Goal: Task Accomplishment & Management: Manage account settings

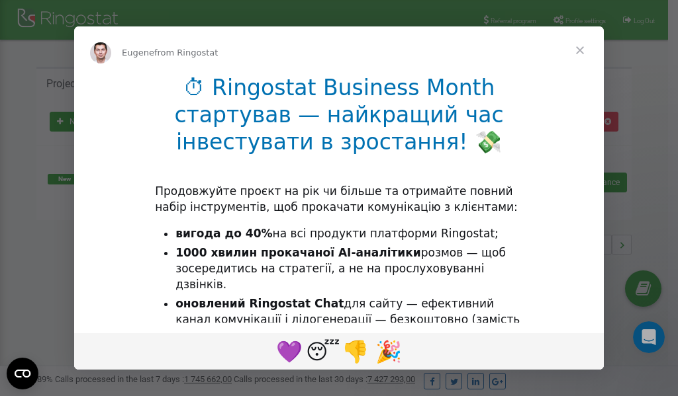
click at [277, 279] on ul "вигода до 40% на всі продукти платформи Ringostat; 1000 хвилин прокачаної AI-ан…" at bounding box center [339, 285] width 368 height 118
click at [561, 18] on div "Intercom messenger" at bounding box center [339, 198] width 678 height 396
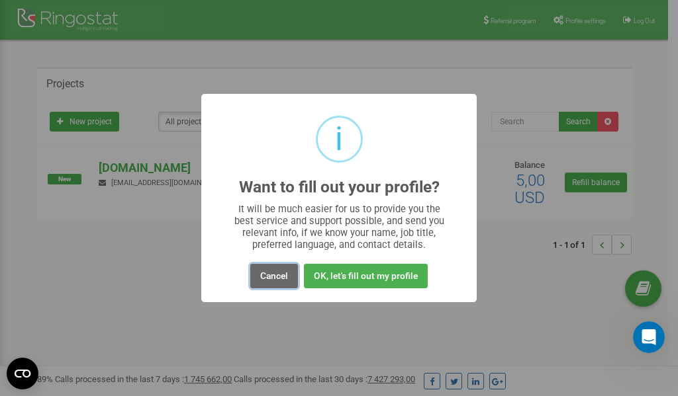
click at [276, 275] on button "Cancel" at bounding box center [274, 276] width 48 height 24
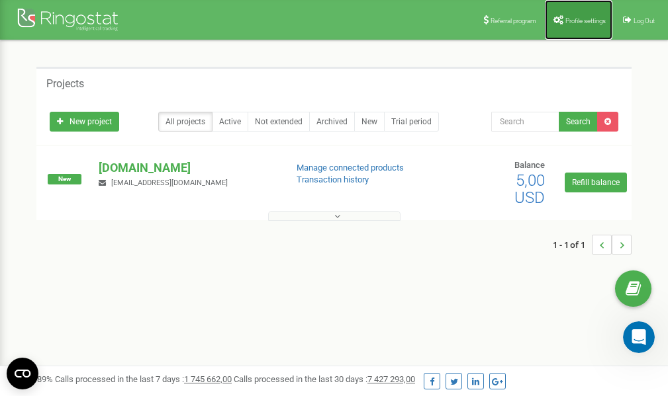
click at [576, 24] on link "Profile settings" at bounding box center [579, 20] width 68 height 40
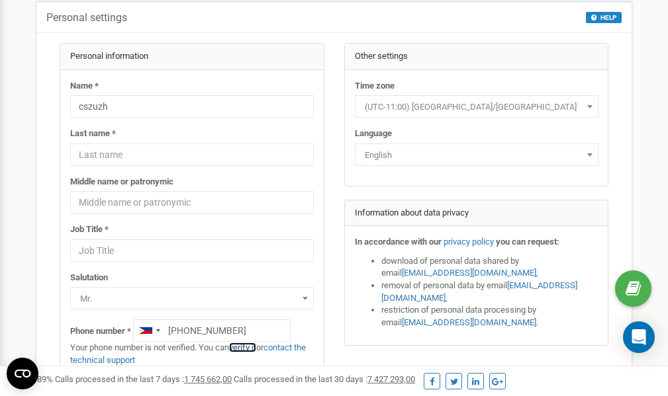
click at [246, 346] on link "verify it" at bounding box center [242, 348] width 27 height 10
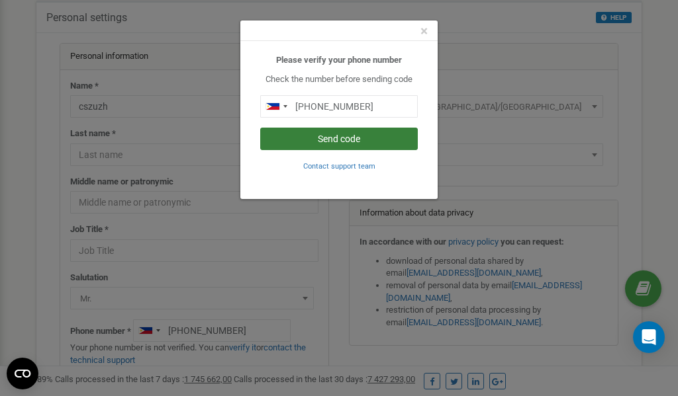
click at [340, 139] on button "Send code" at bounding box center [339, 139] width 158 height 23
